Goal: Check status

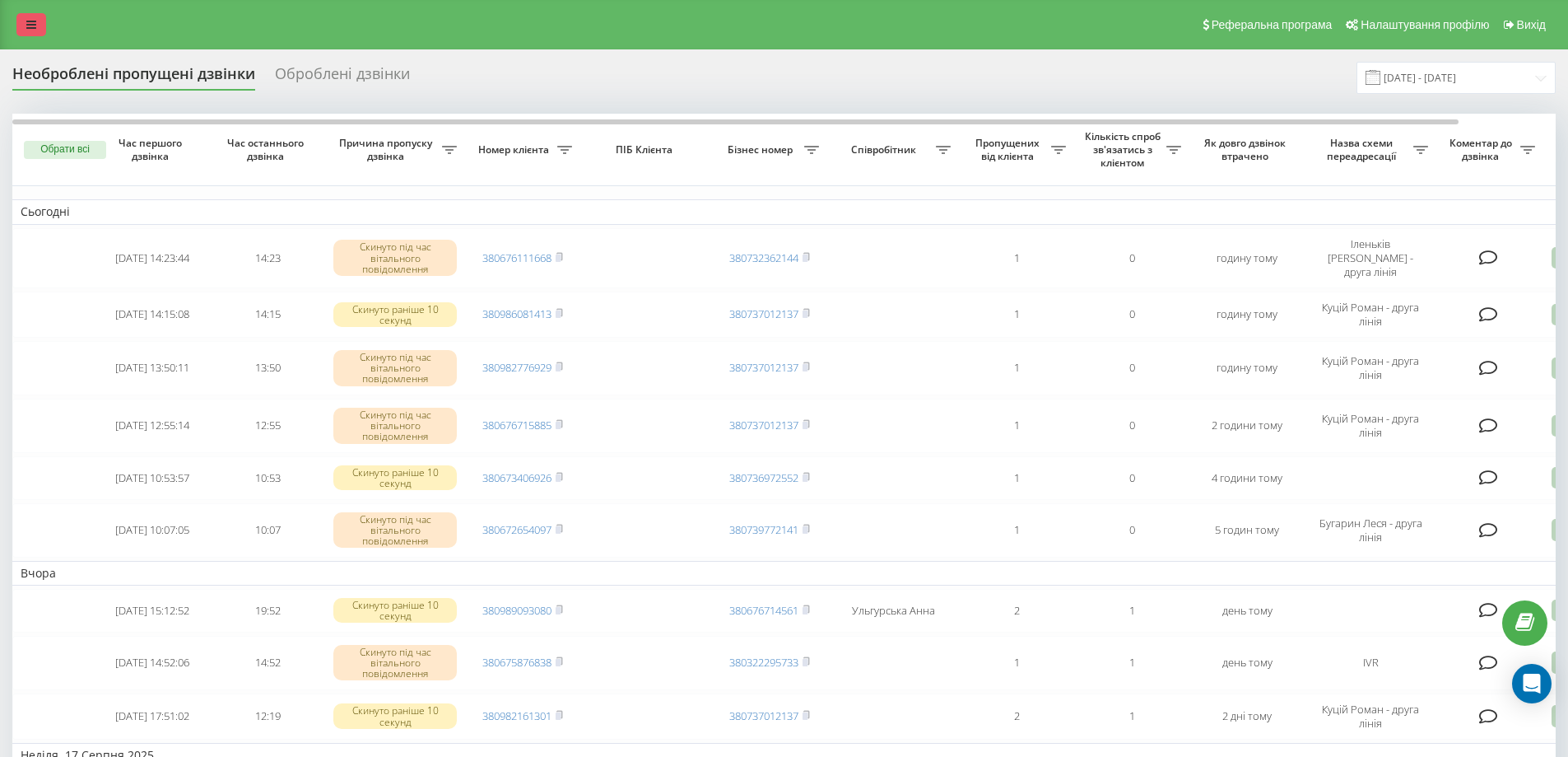
click at [27, 23] on icon at bounding box center [30, 24] width 10 height 11
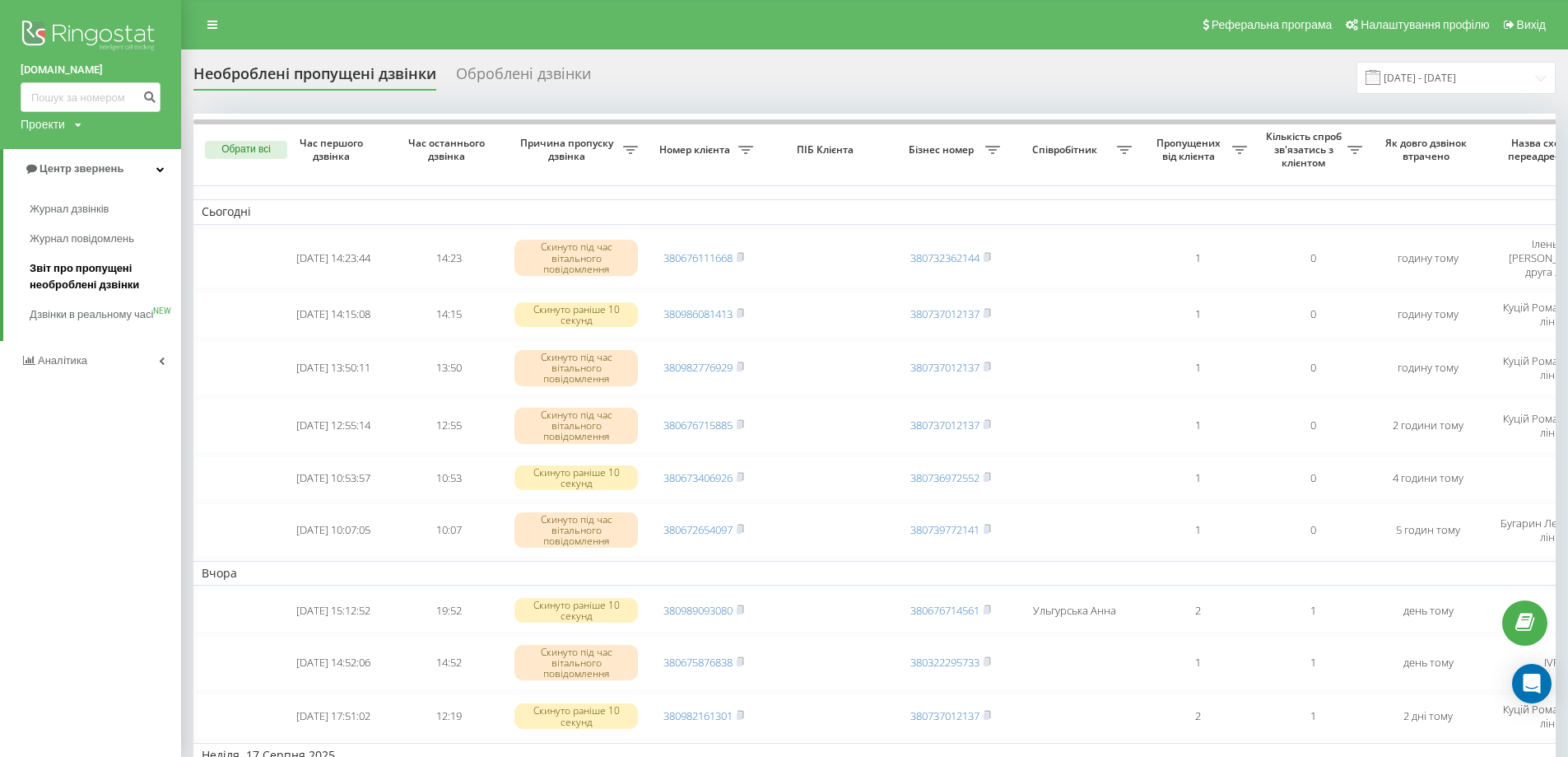
click at [118, 278] on span "Звіт про пропущені необроблені дзвінки" at bounding box center [101, 277] width 144 height 33
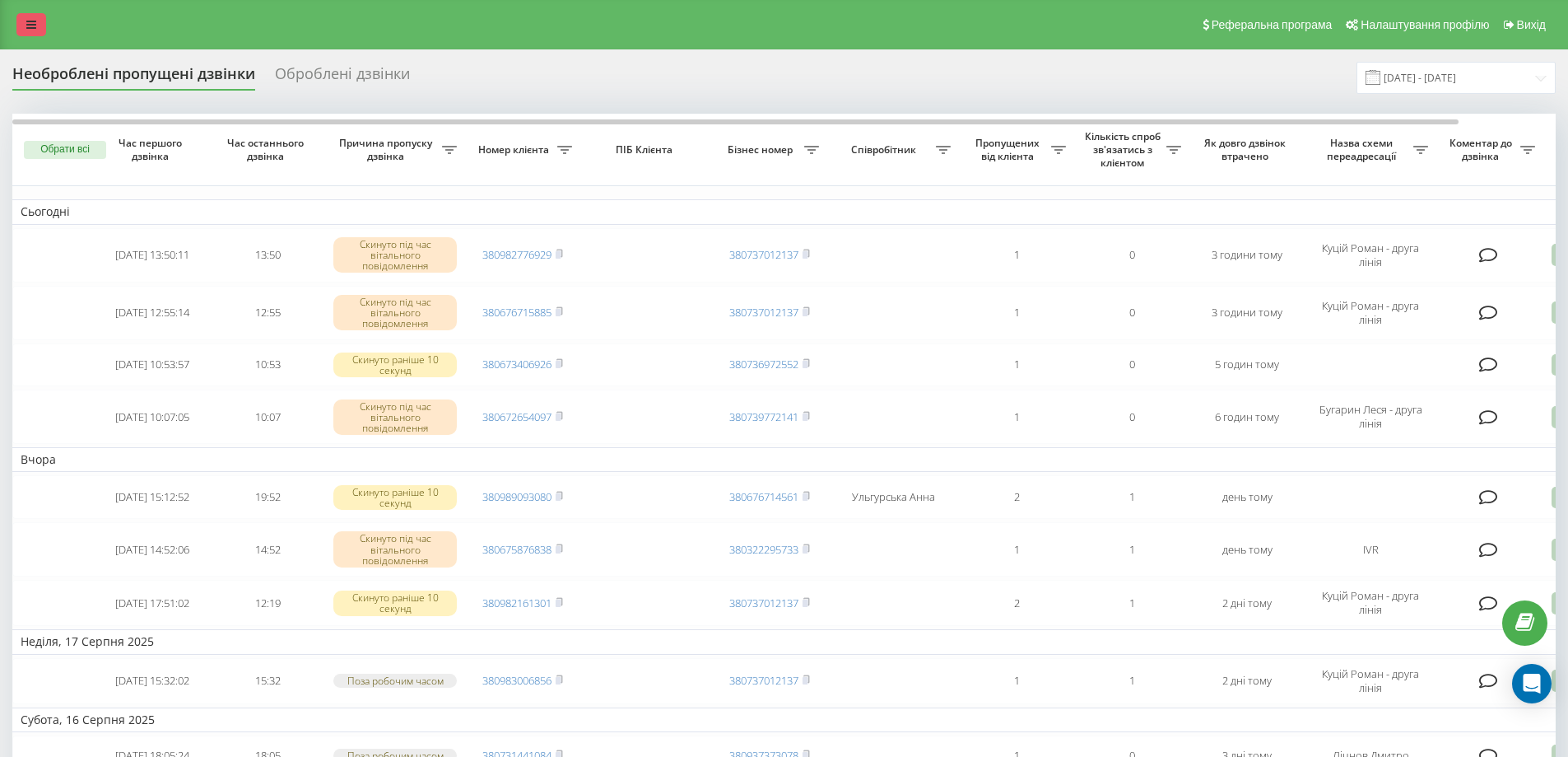
click at [22, 20] on link at bounding box center [31, 24] width 29 height 23
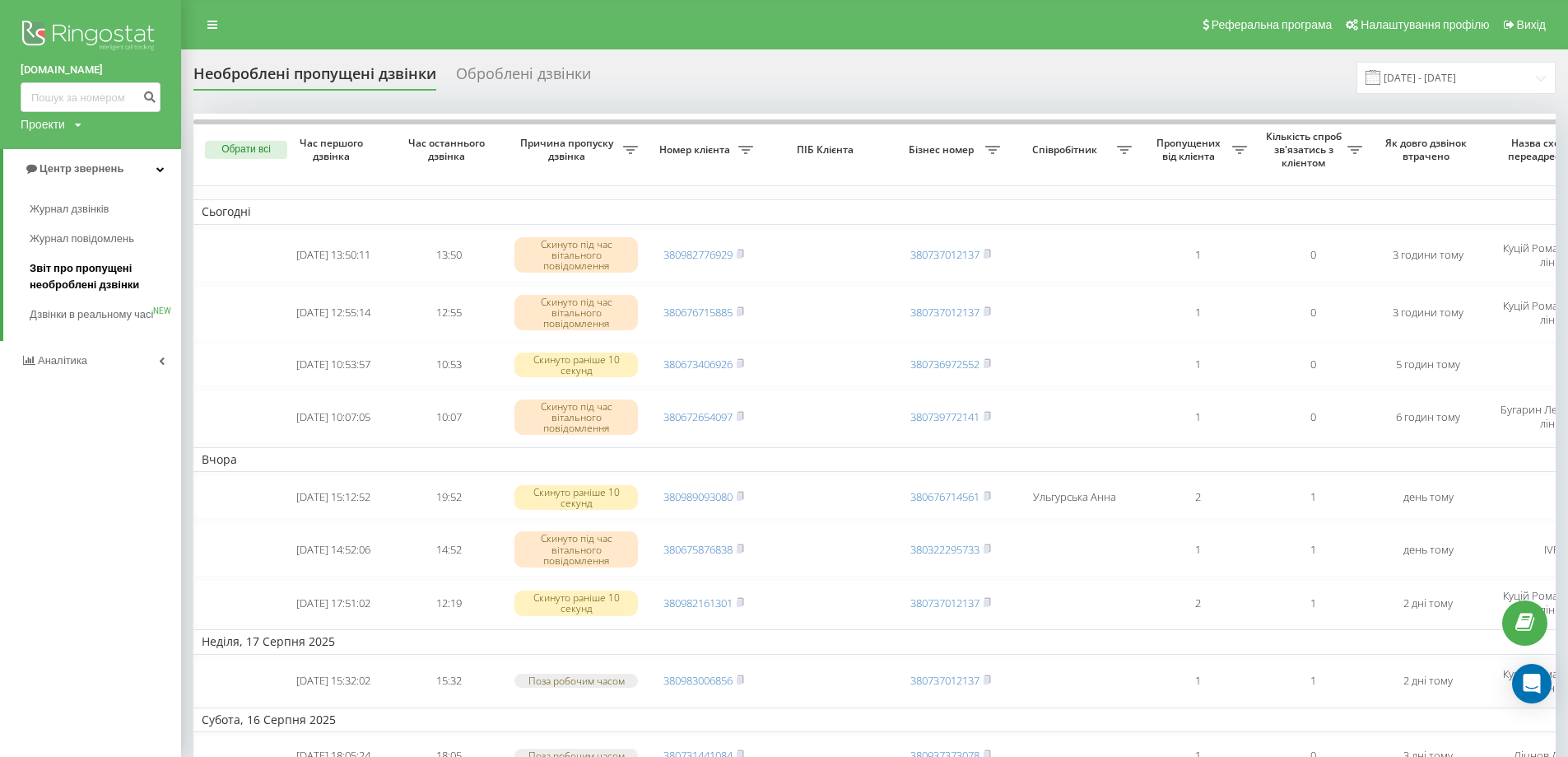
click at [99, 274] on span "Звіт про пропущені необроблені дзвінки" at bounding box center [101, 277] width 144 height 33
